Goal: Information Seeking & Learning: Learn about a topic

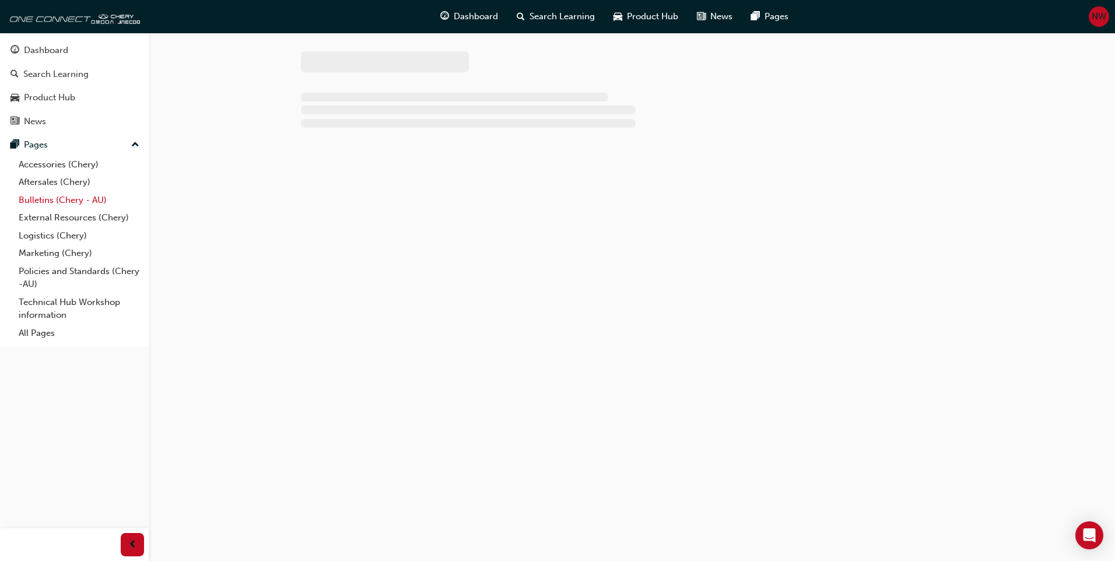
drag, startPoint x: 67, startPoint y: 186, endPoint x: 103, endPoint y: 192, distance: 36.2
click at [67, 186] on link "Aftersales (Chery)" at bounding box center [79, 182] width 130 height 18
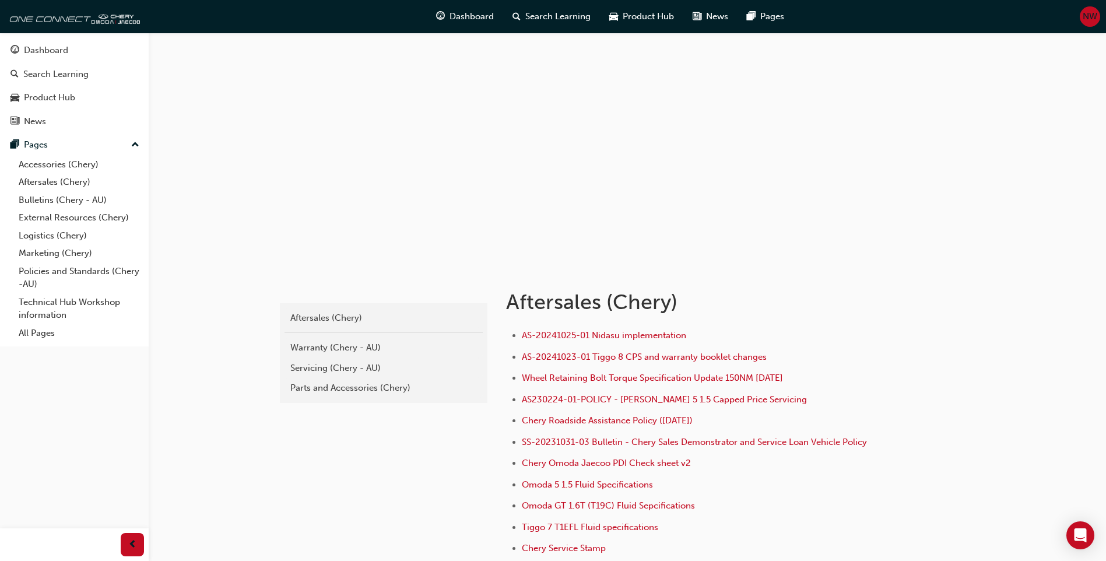
click at [845, 345] on li "AS-20241025-01 Nidasu implementation" at bounding box center [703, 336] width 363 height 17
